Goal: Task Accomplishment & Management: Complete application form

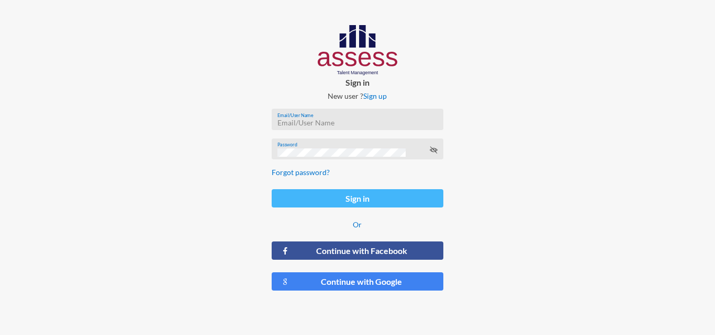
type input "[EMAIL_ADDRESS][DOMAIN_NAME]"
click at [347, 196] on button "Sign in" at bounding box center [356, 198] width 171 height 18
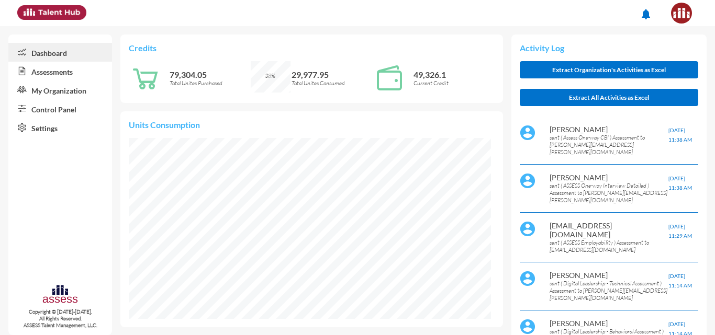
click at [53, 114] on link "Control Panel" at bounding box center [60, 108] width 104 height 19
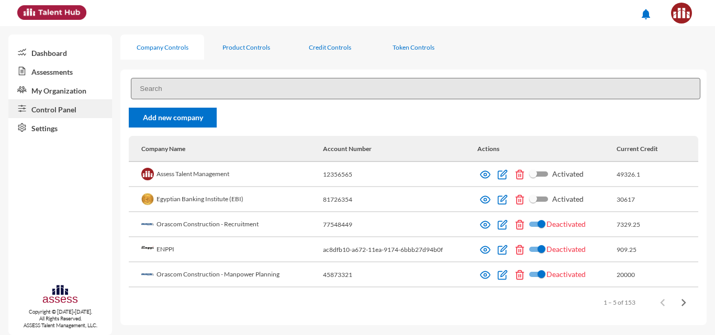
click at [53, 114] on link "Control Panel" at bounding box center [60, 108] width 104 height 19
click at [177, 85] on input at bounding box center [415, 88] width 569 height 21
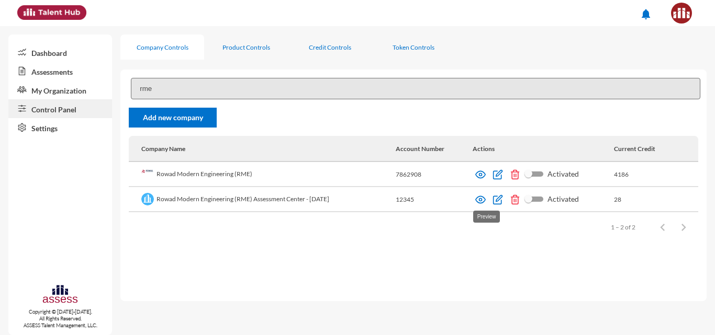
type input "rme"
click at [483, 201] on img at bounding box center [480, 200] width 10 height 10
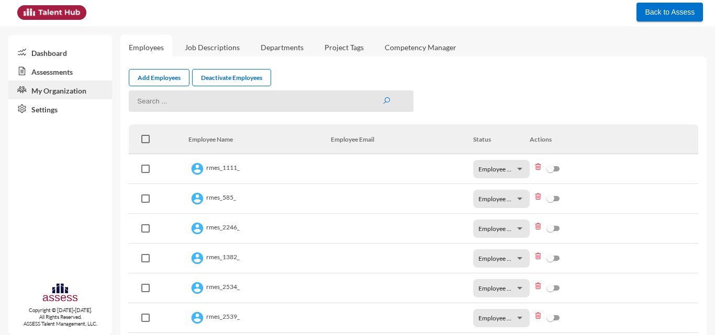
click at [66, 70] on link "Assessments" at bounding box center [60, 71] width 104 height 19
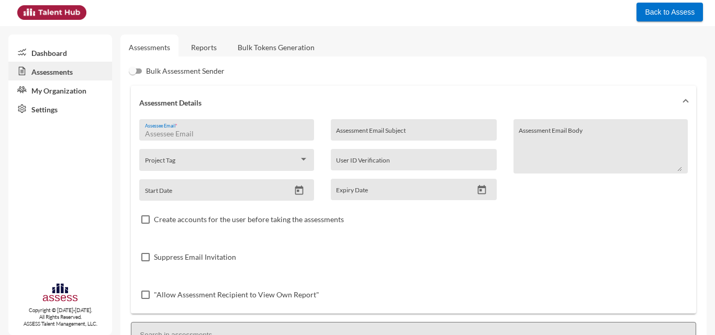
click at [191, 131] on input "Assessee Email *" at bounding box center [226, 134] width 163 height 8
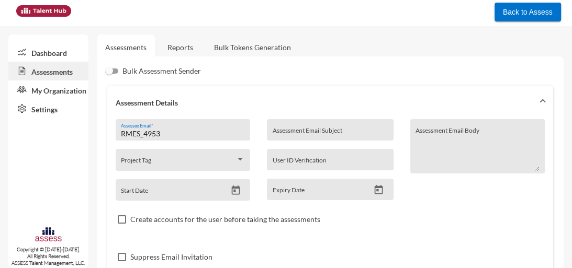
scroll to position [245, 0]
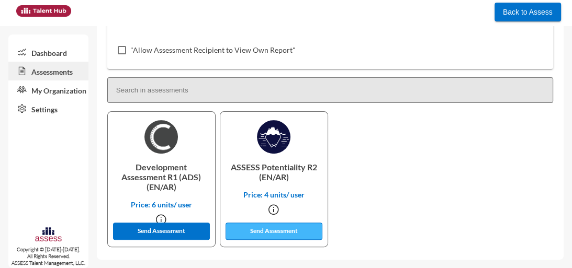
click at [266, 227] on button "Send Assessment" at bounding box center [273, 231] width 97 height 17
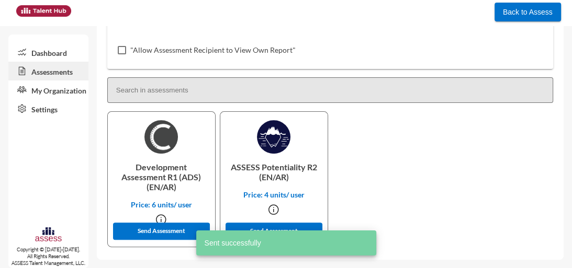
scroll to position [0, 0]
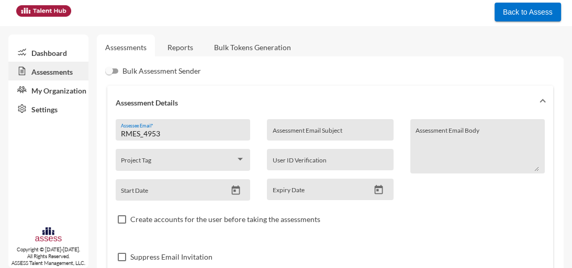
drag, startPoint x: 195, startPoint y: 138, endPoint x: 164, endPoint y: 132, distance: 31.4
click at [164, 132] on div "RMES_4953 Assessee Email *" at bounding box center [182, 133] width 123 height 16
drag, startPoint x: 164, startPoint y: 132, endPoint x: 146, endPoint y: 131, distance: 17.8
click at [146, 131] on input "RMES_4953" at bounding box center [182, 134] width 123 height 8
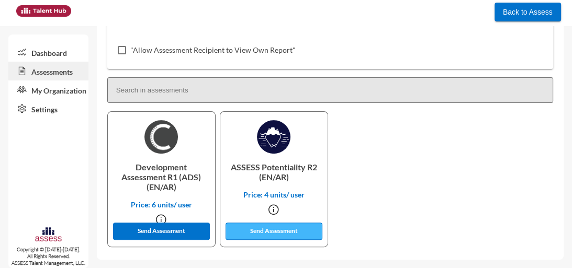
click at [255, 225] on button "Send Assessment" at bounding box center [273, 231] width 97 height 17
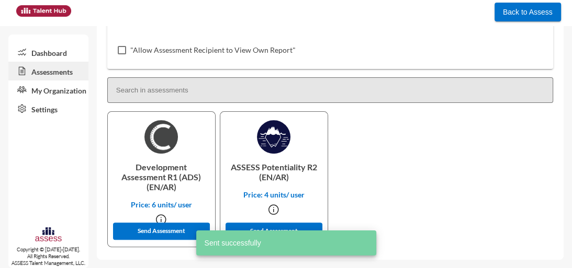
scroll to position [0, 0]
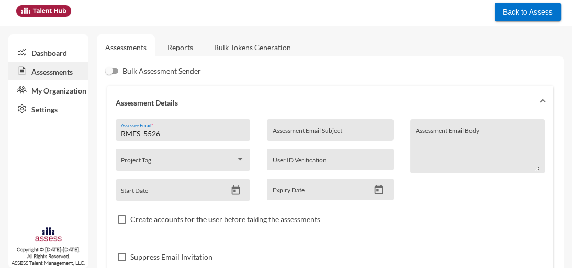
click at [169, 133] on input "RMES_5526" at bounding box center [182, 134] width 123 height 8
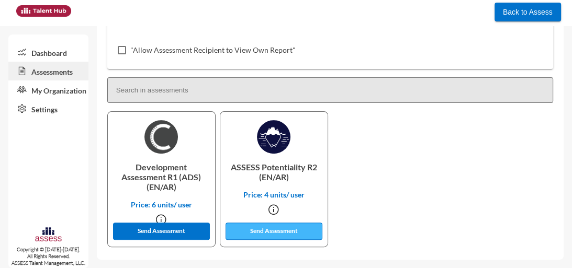
click at [264, 228] on button "Send Assessment" at bounding box center [273, 231] width 97 height 17
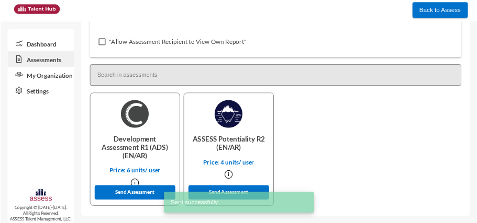
scroll to position [0, 0]
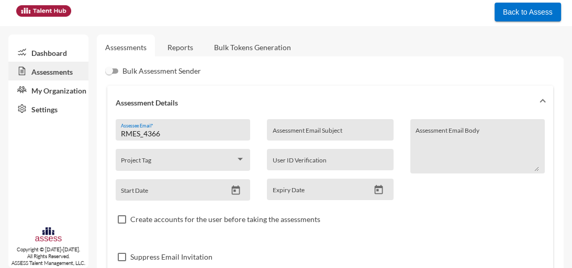
click at [201, 136] on input "RMES_4366" at bounding box center [182, 134] width 123 height 8
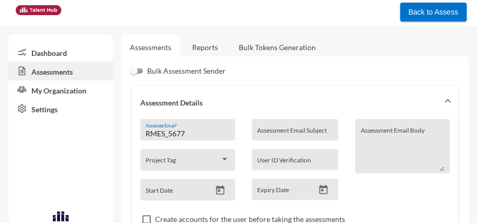
type input "RMES_5677"
click at [166, 114] on mat-expansion-panel-header "Assessment Details" at bounding box center [295, 102] width 326 height 33
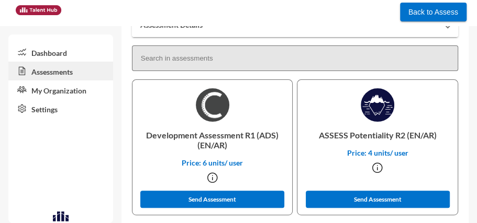
scroll to position [86, 0]
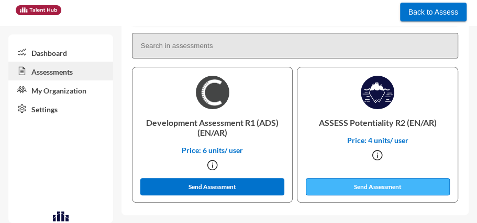
click at [333, 193] on button "Send Assessment" at bounding box center [377, 186] width 144 height 17
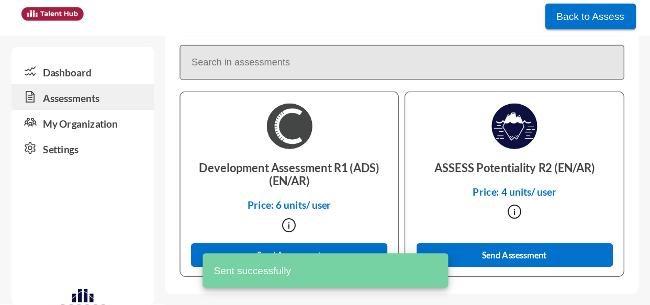
scroll to position [0, 0]
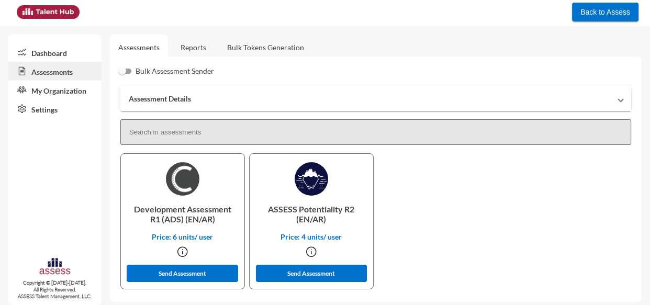
drag, startPoint x: 289, startPoint y: 74, endPoint x: 393, endPoint y: 101, distance: 108.0
click at [393, 101] on mat-panel-title "Assessment Details" at bounding box center [369, 98] width 481 height 9
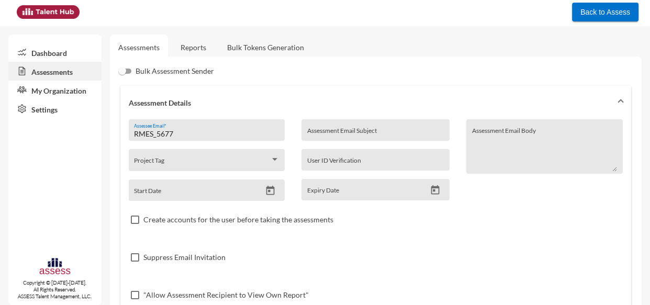
click at [204, 136] on input "RMES_5677" at bounding box center [206, 134] width 145 height 8
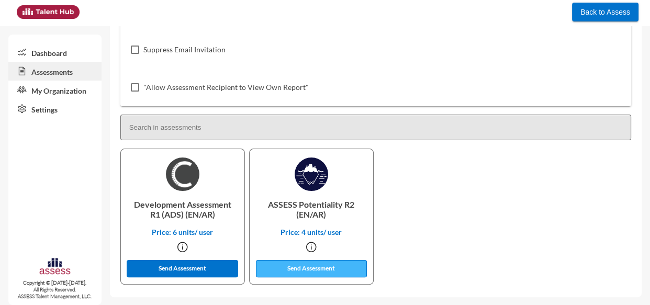
click at [295, 261] on button "Send Assessment" at bounding box center [311, 268] width 111 height 17
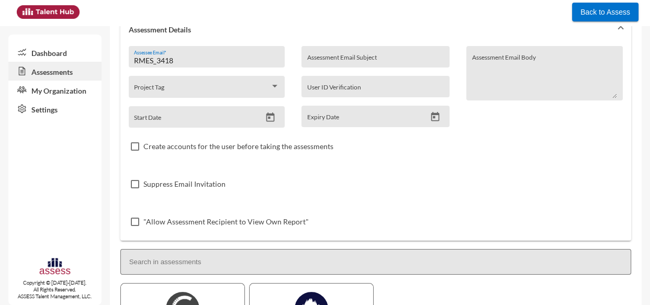
scroll to position [0, 0]
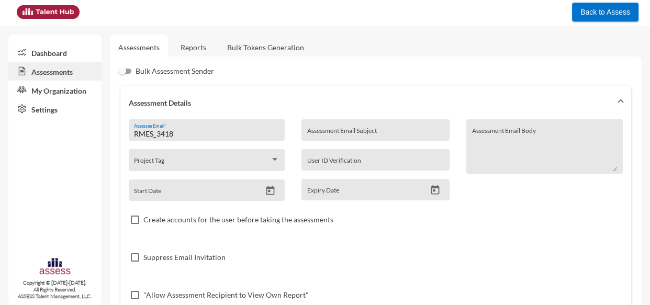
click at [236, 135] on input "RMES_3418" at bounding box center [206, 134] width 145 height 8
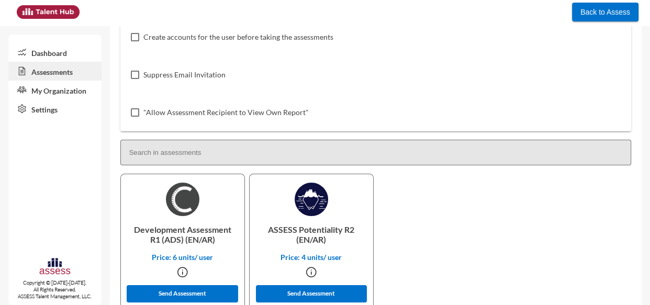
scroll to position [208, 0]
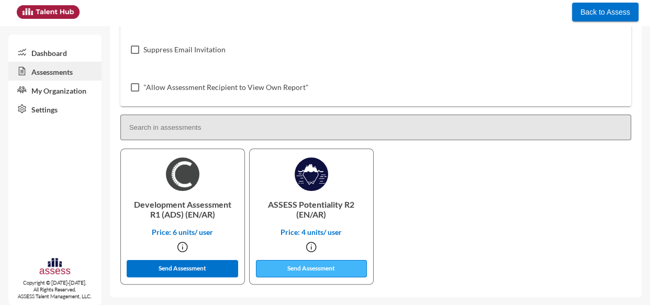
click at [278, 274] on button "Send Assessment" at bounding box center [311, 268] width 111 height 17
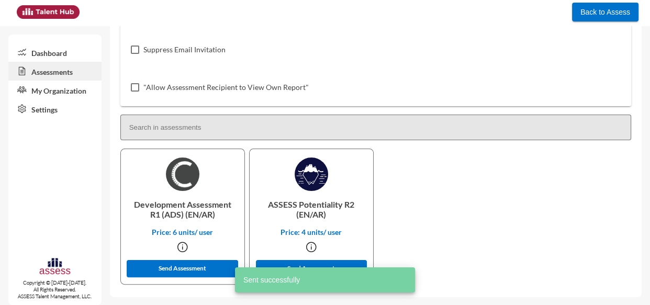
scroll to position [0, 0]
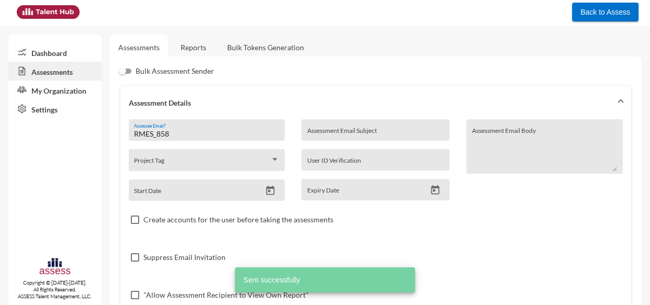
click at [222, 128] on div "RMES_858 Assessee Email *" at bounding box center [206, 133] width 145 height 16
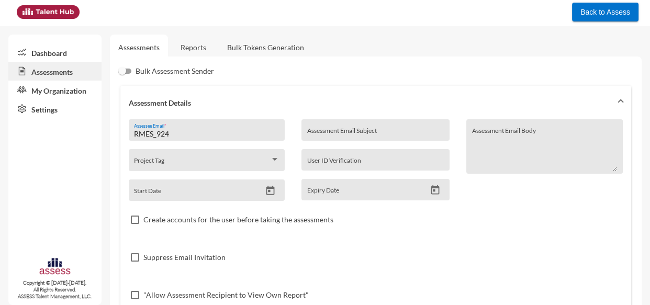
scroll to position [208, 0]
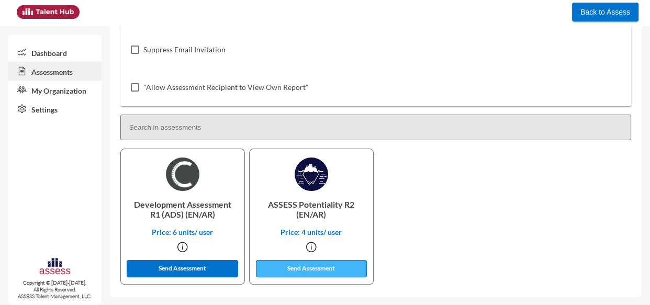
type input "RMES_924"
click at [311, 266] on button "Send Assessment" at bounding box center [311, 268] width 111 height 17
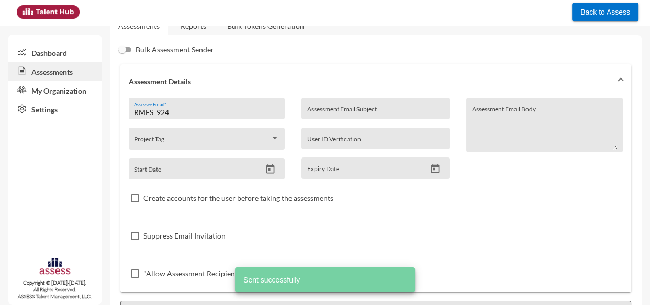
scroll to position [0, 0]
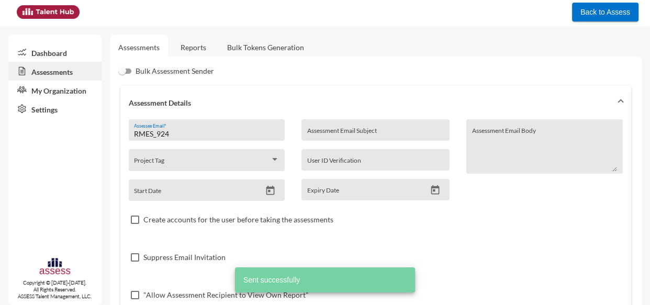
click at [202, 48] on link "Reports" at bounding box center [193, 48] width 42 height 26
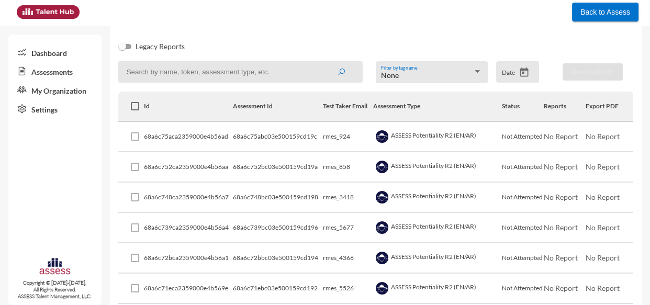
scroll to position [135, 0]
